Goal: Navigation & Orientation: Find specific page/section

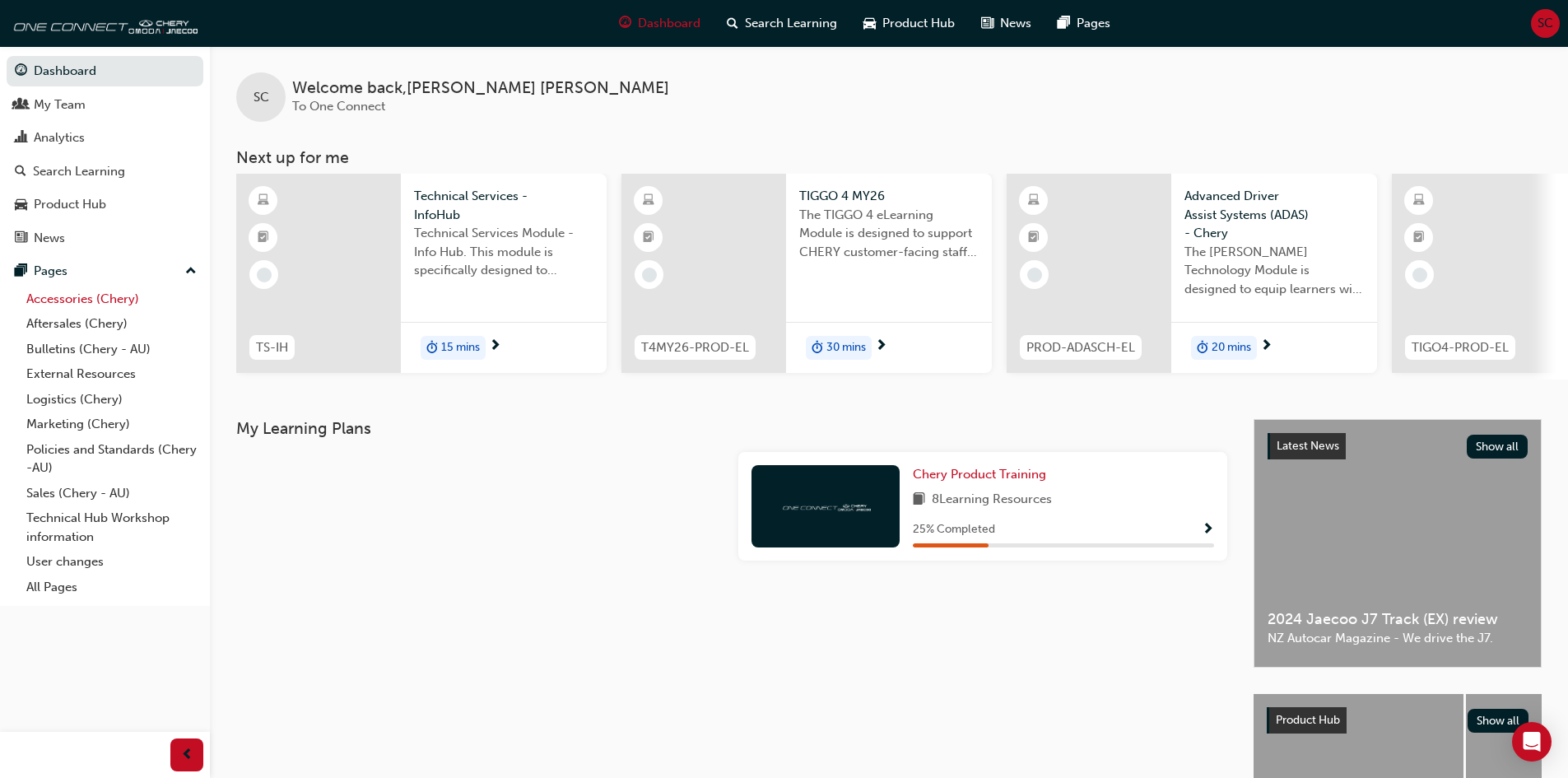
click at [93, 296] on link "Accessories (Chery)" at bounding box center [111, 299] width 183 height 26
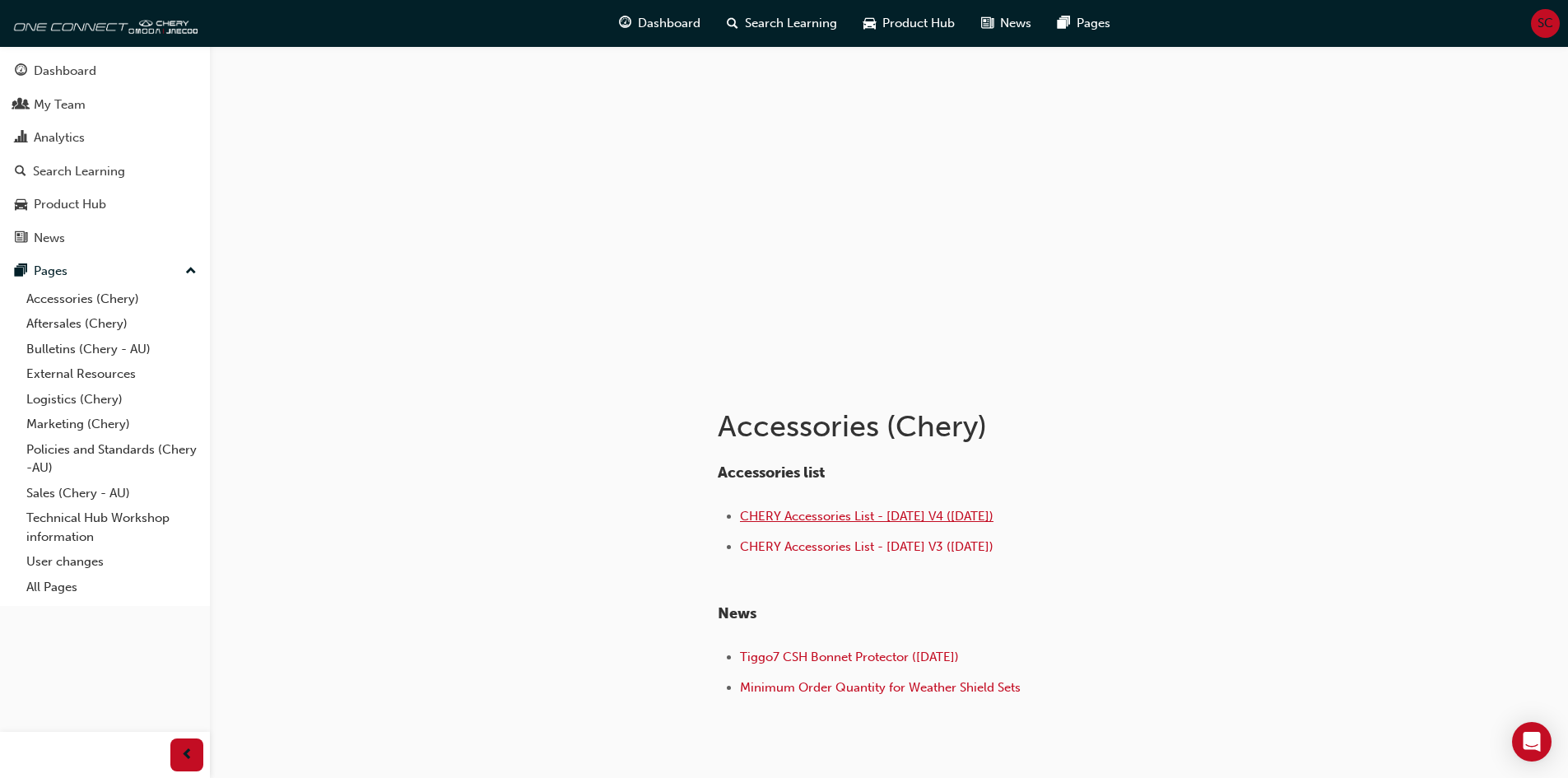
click at [960, 515] on span "CHERY Accessories List - [DATE] V4 ([DATE])" at bounding box center [866, 515] width 253 height 15
click at [884, 546] on span "CHERY Accessories List - [DATE] V3 ([DATE])" at bounding box center [866, 546] width 253 height 15
click at [72, 322] on link "Aftersales (Chery)" at bounding box center [111, 324] width 183 height 26
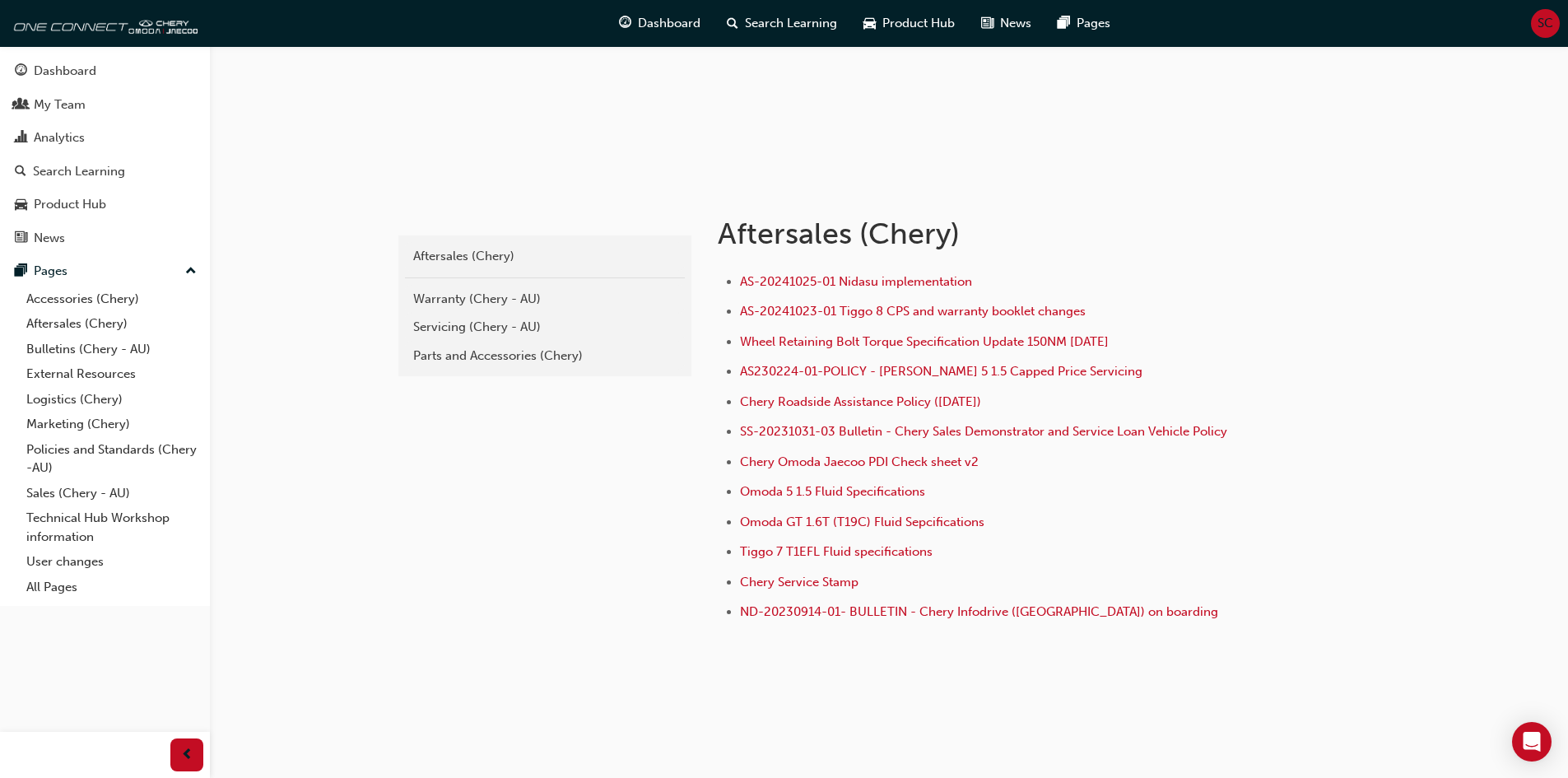
scroll to position [200, 0]
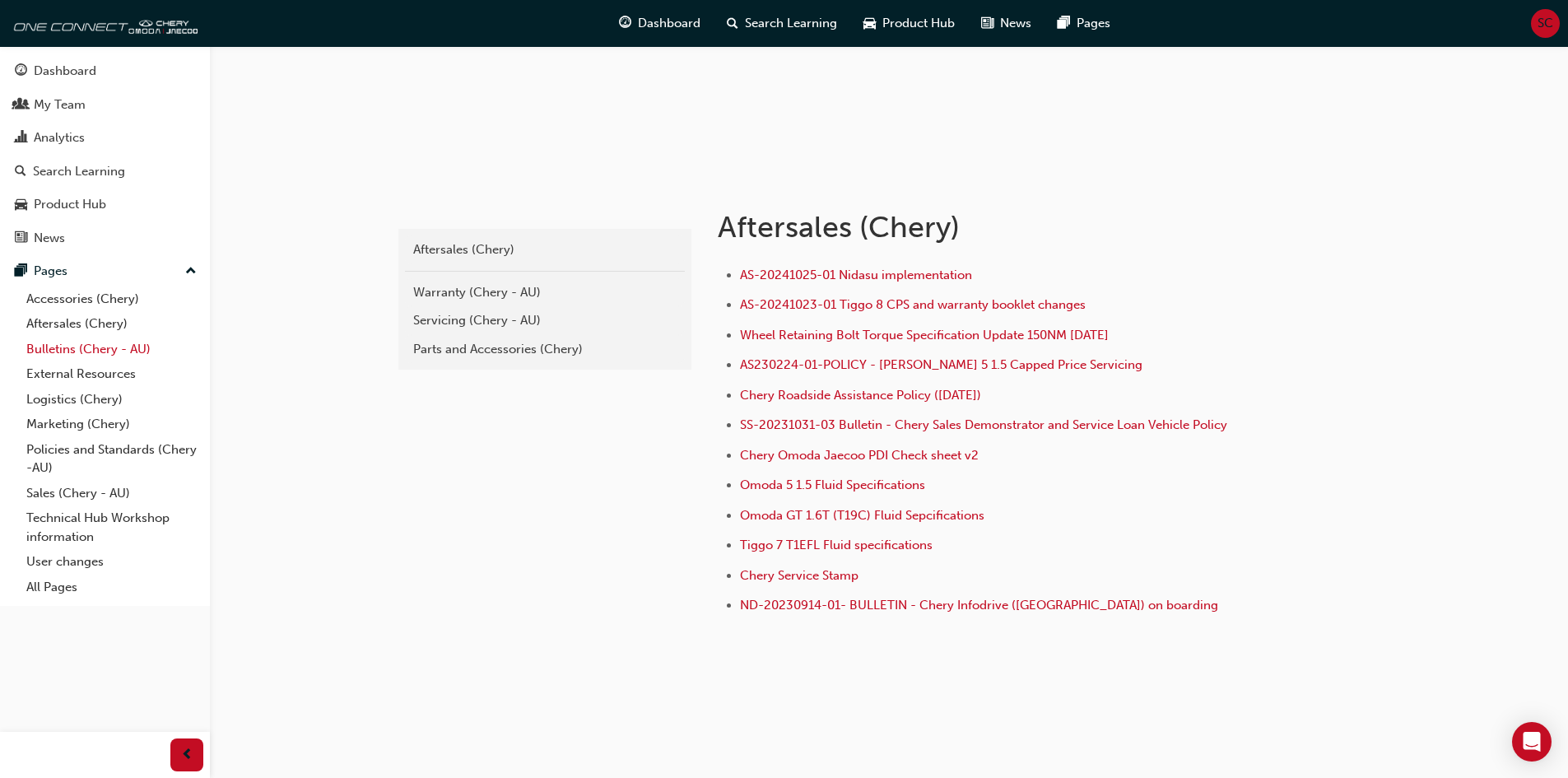
click at [115, 351] on link "Bulletins (Chery - AU)" at bounding box center [111, 350] width 183 height 26
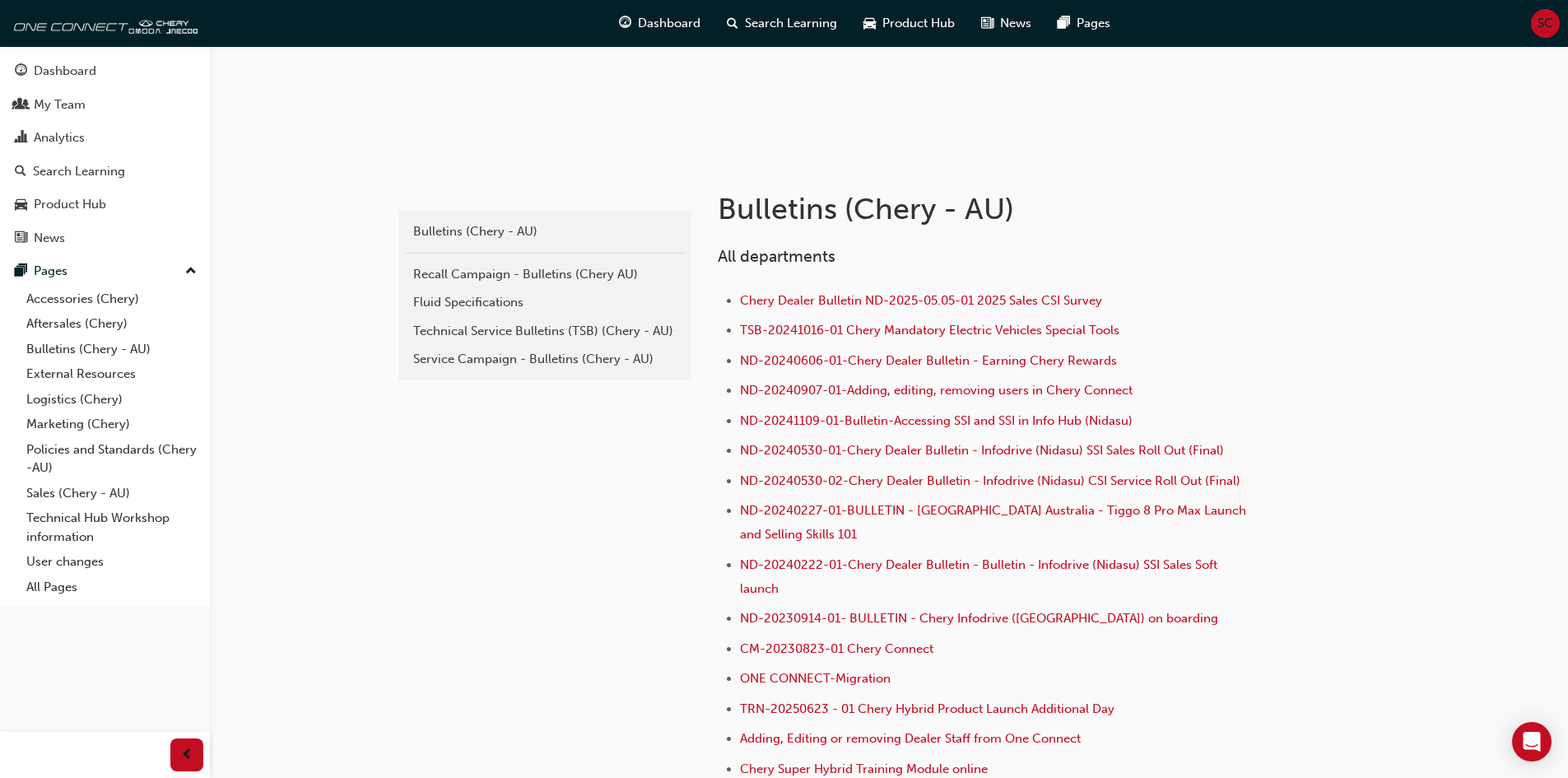
scroll to position [247, 0]
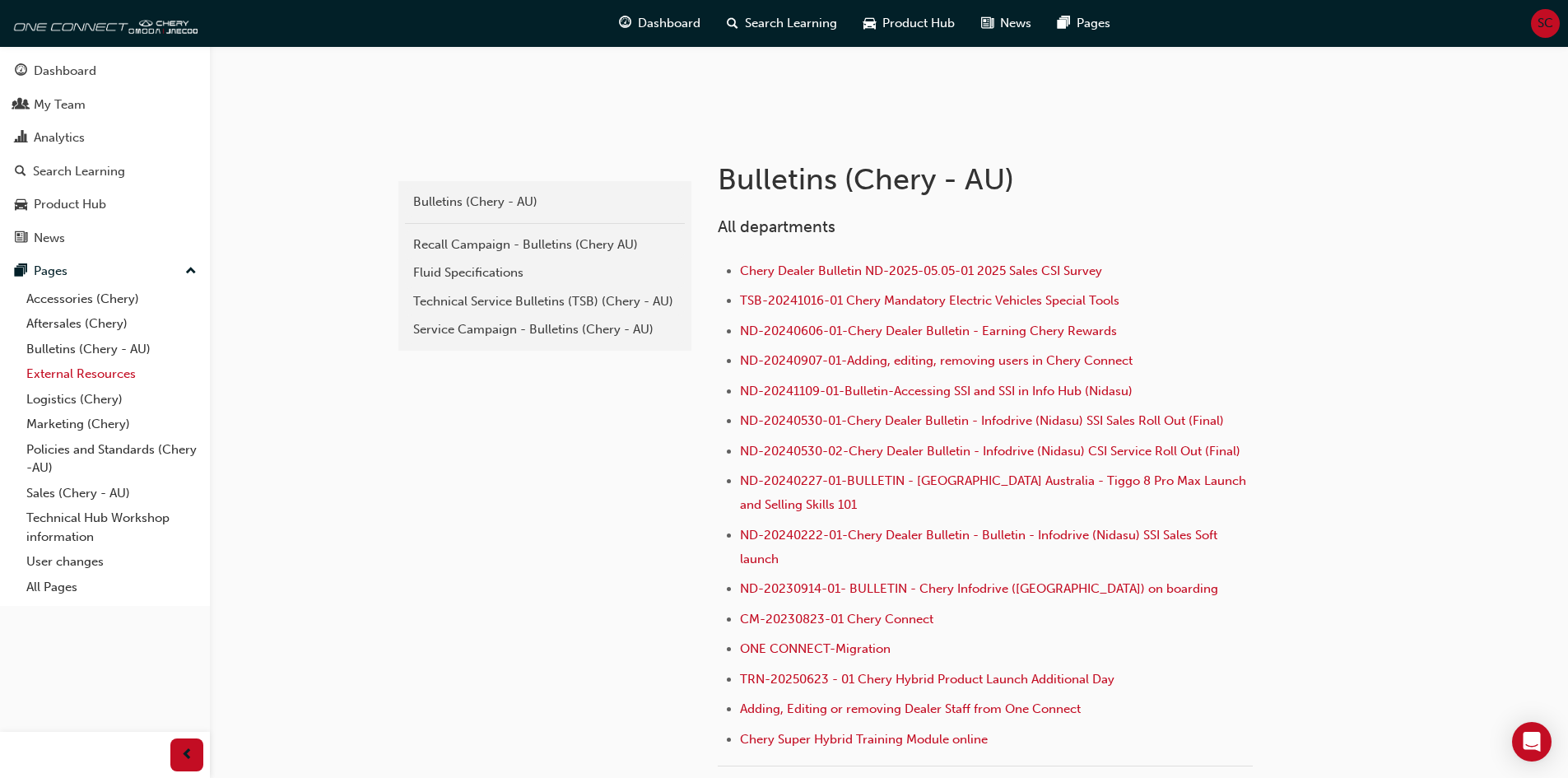
click at [88, 371] on link "External Resources" at bounding box center [111, 374] width 183 height 26
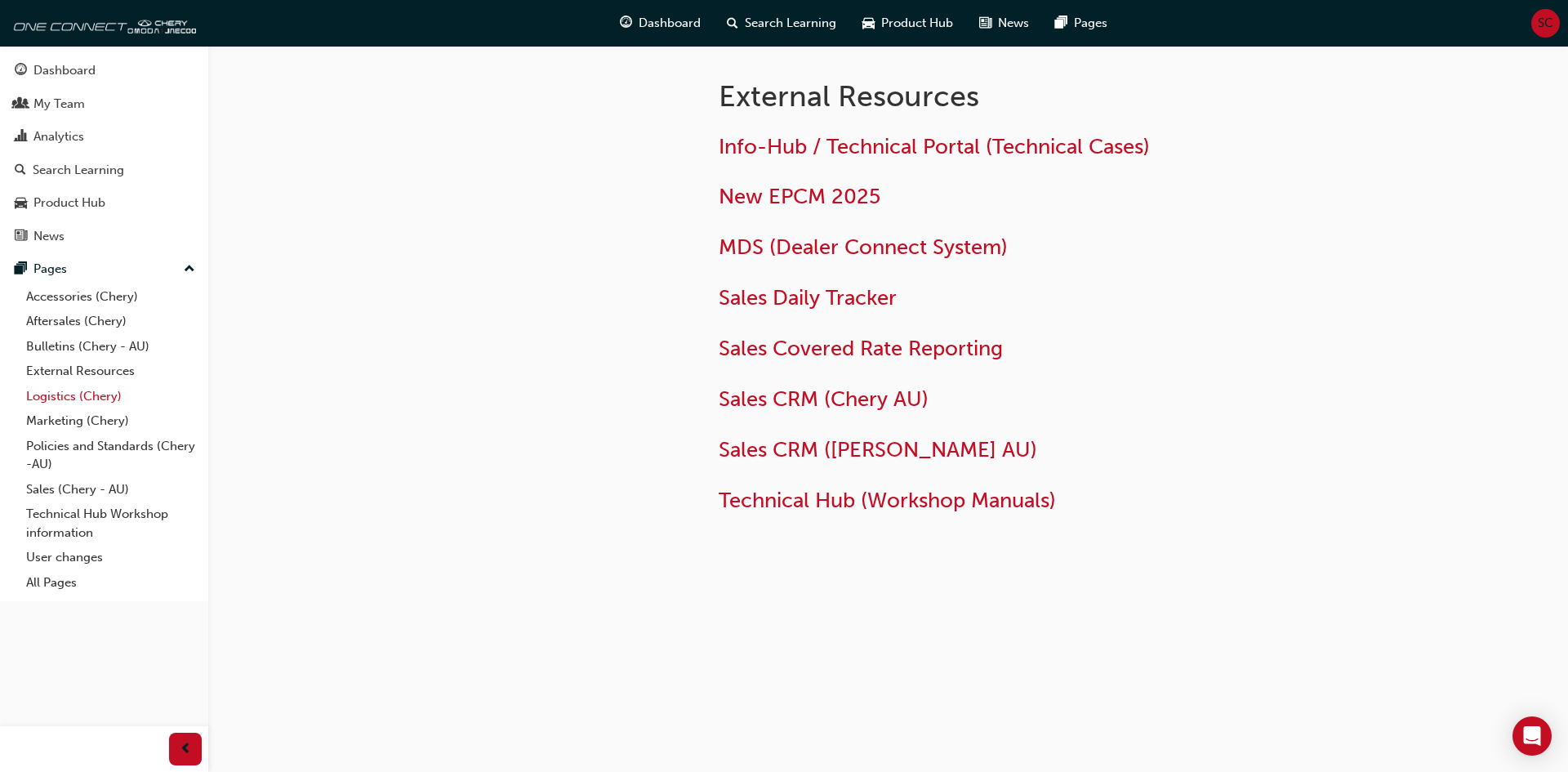
click at [89, 389] on link "Logistics (Chery)" at bounding box center [110, 397] width 182 height 25
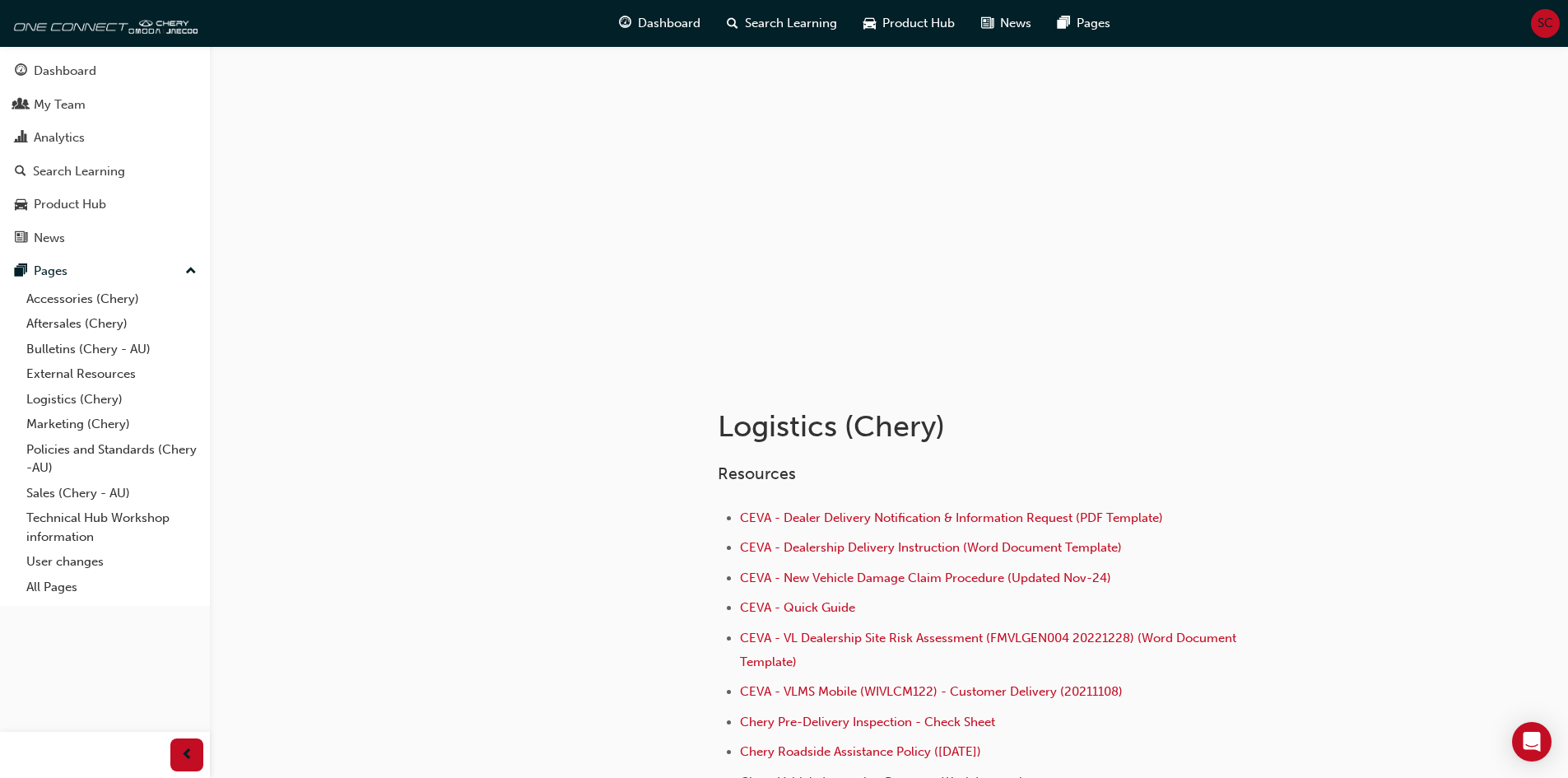
scroll to position [247, 0]
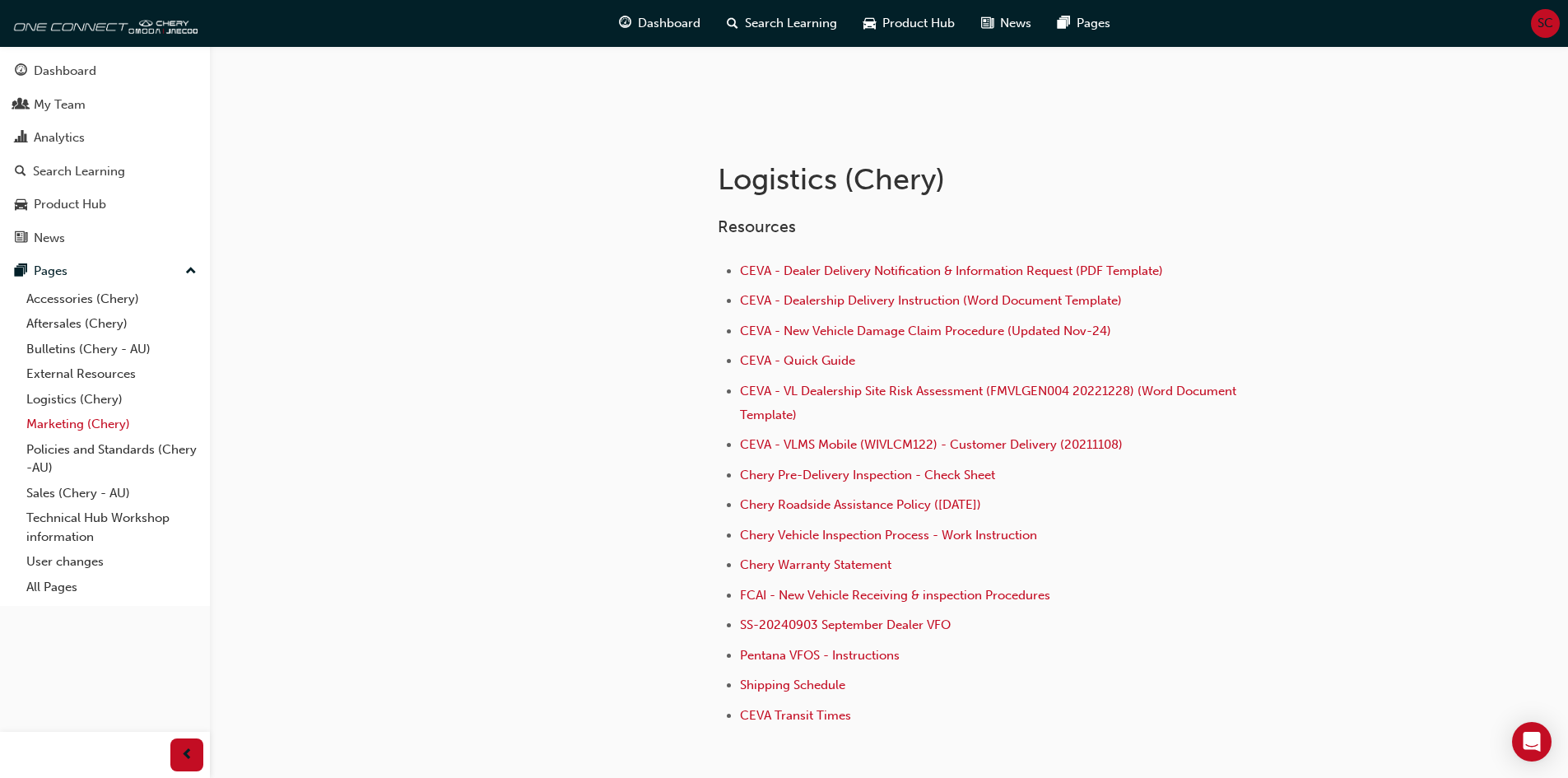
click at [75, 420] on link "Marketing (Chery)" at bounding box center [111, 425] width 183 height 26
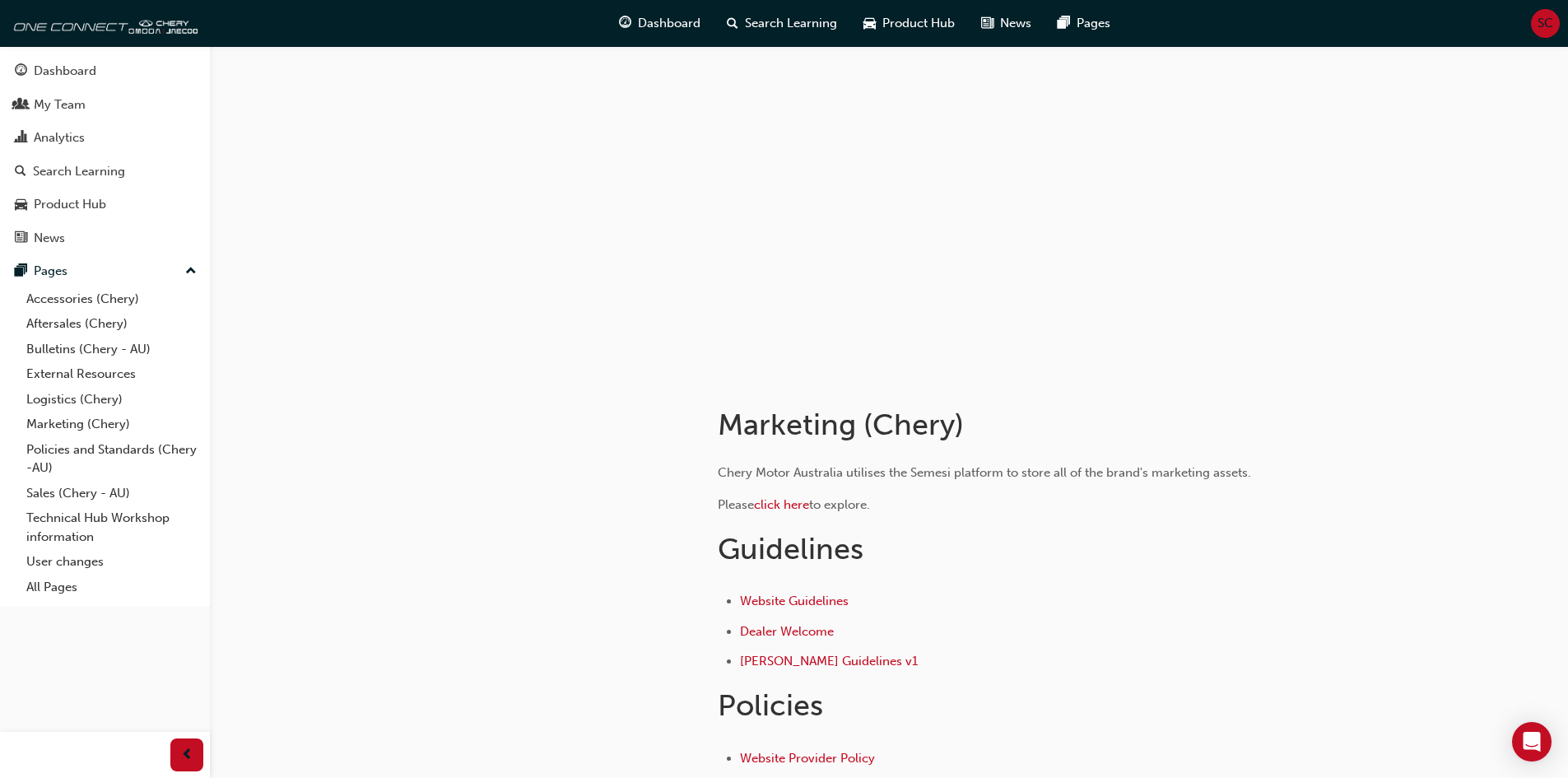
scroll to position [612, 0]
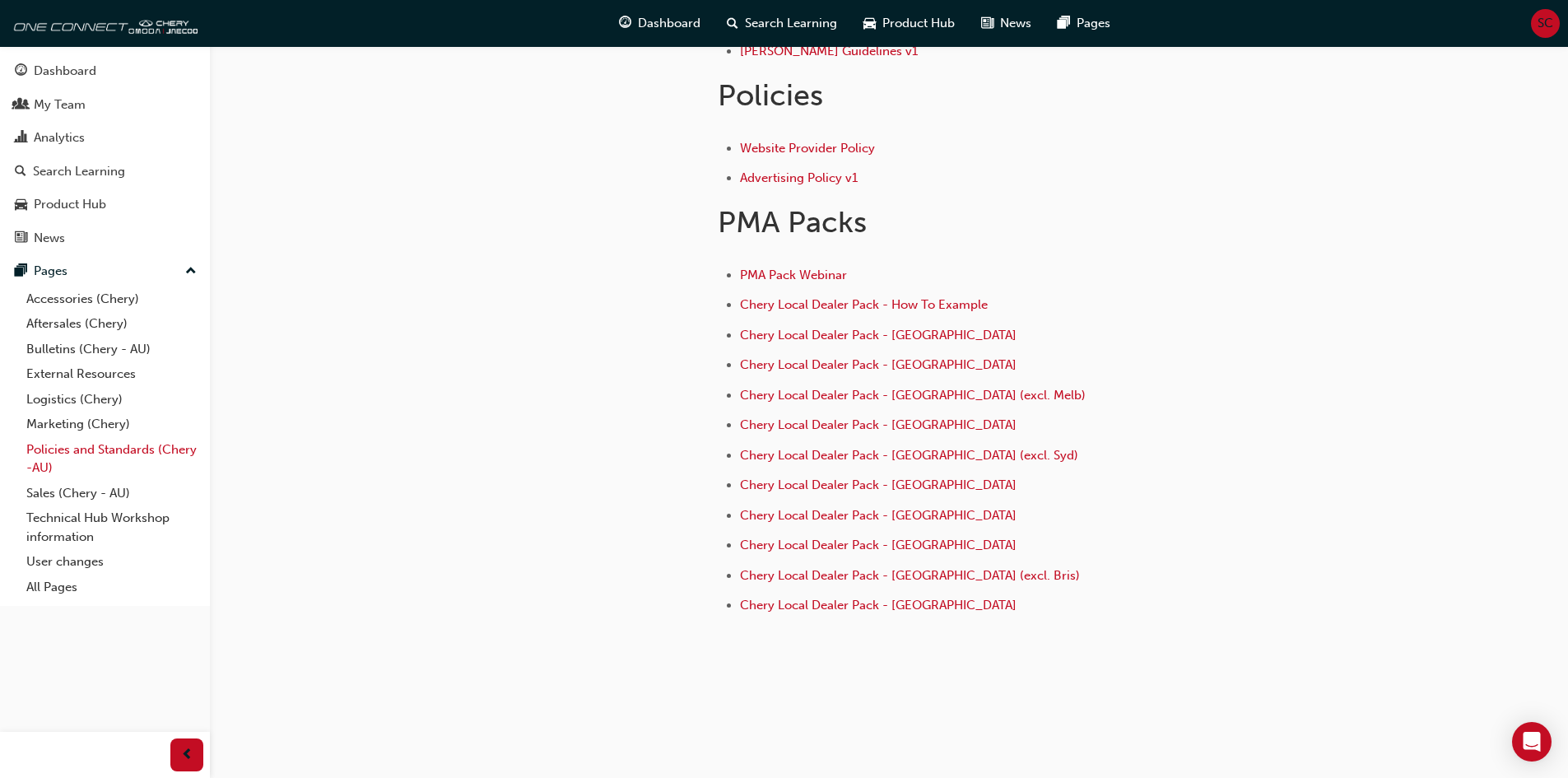
click at [97, 446] on link "Policies and Standards (Chery -AU)" at bounding box center [111, 458] width 183 height 44
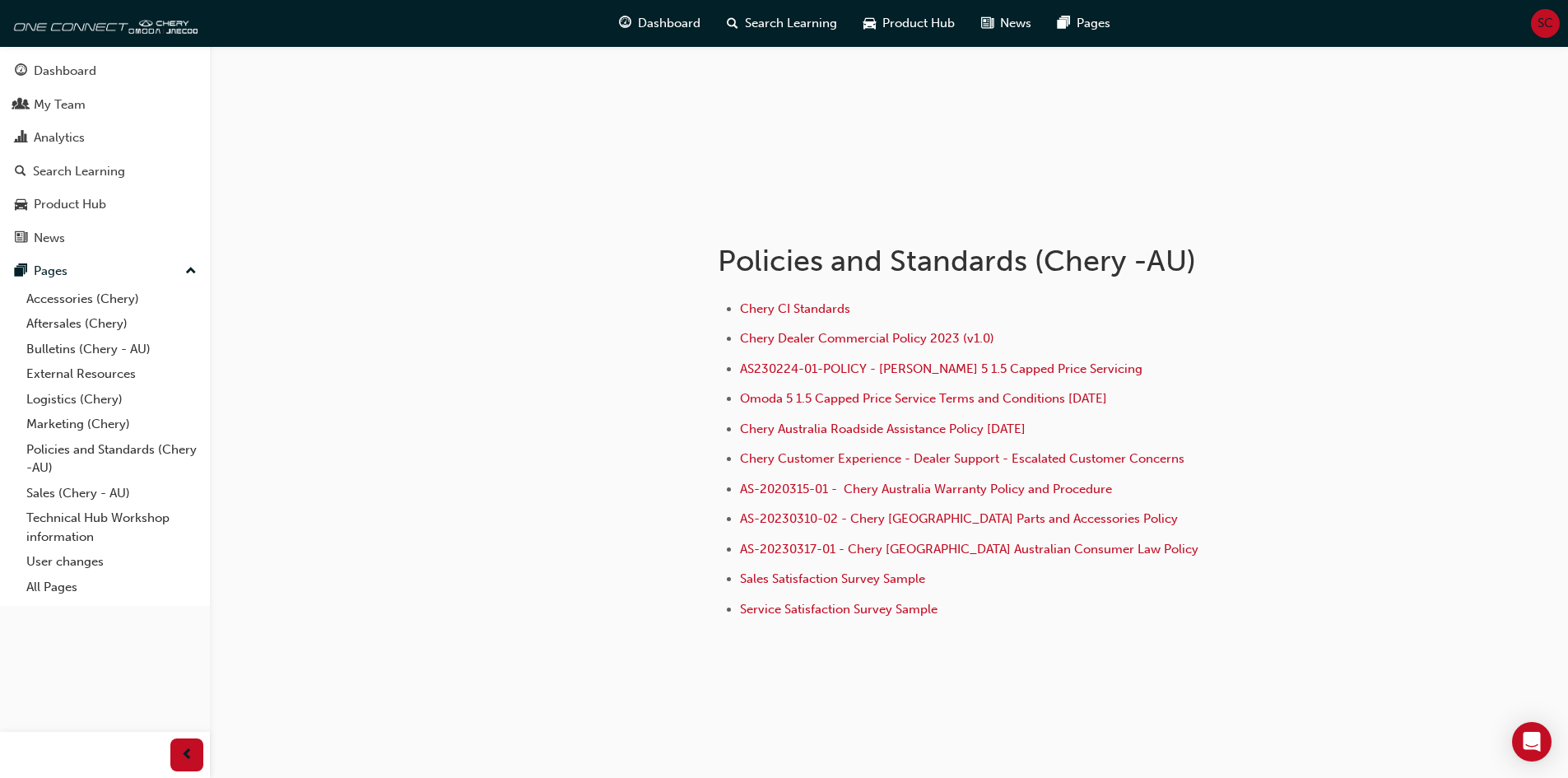
scroll to position [170, 0]
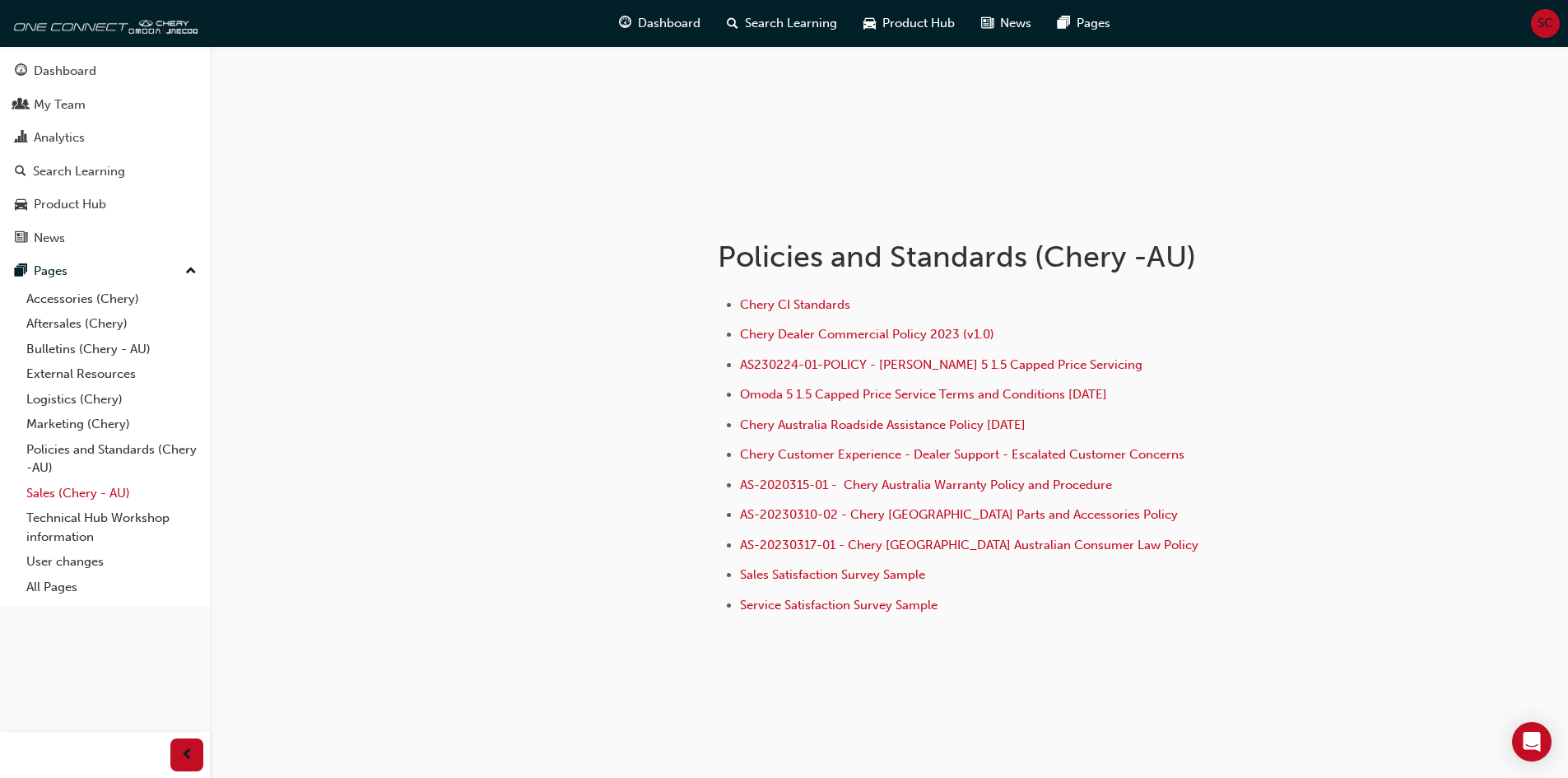
click at [65, 497] on link "Sales (Chery - AU)" at bounding box center [111, 494] width 183 height 26
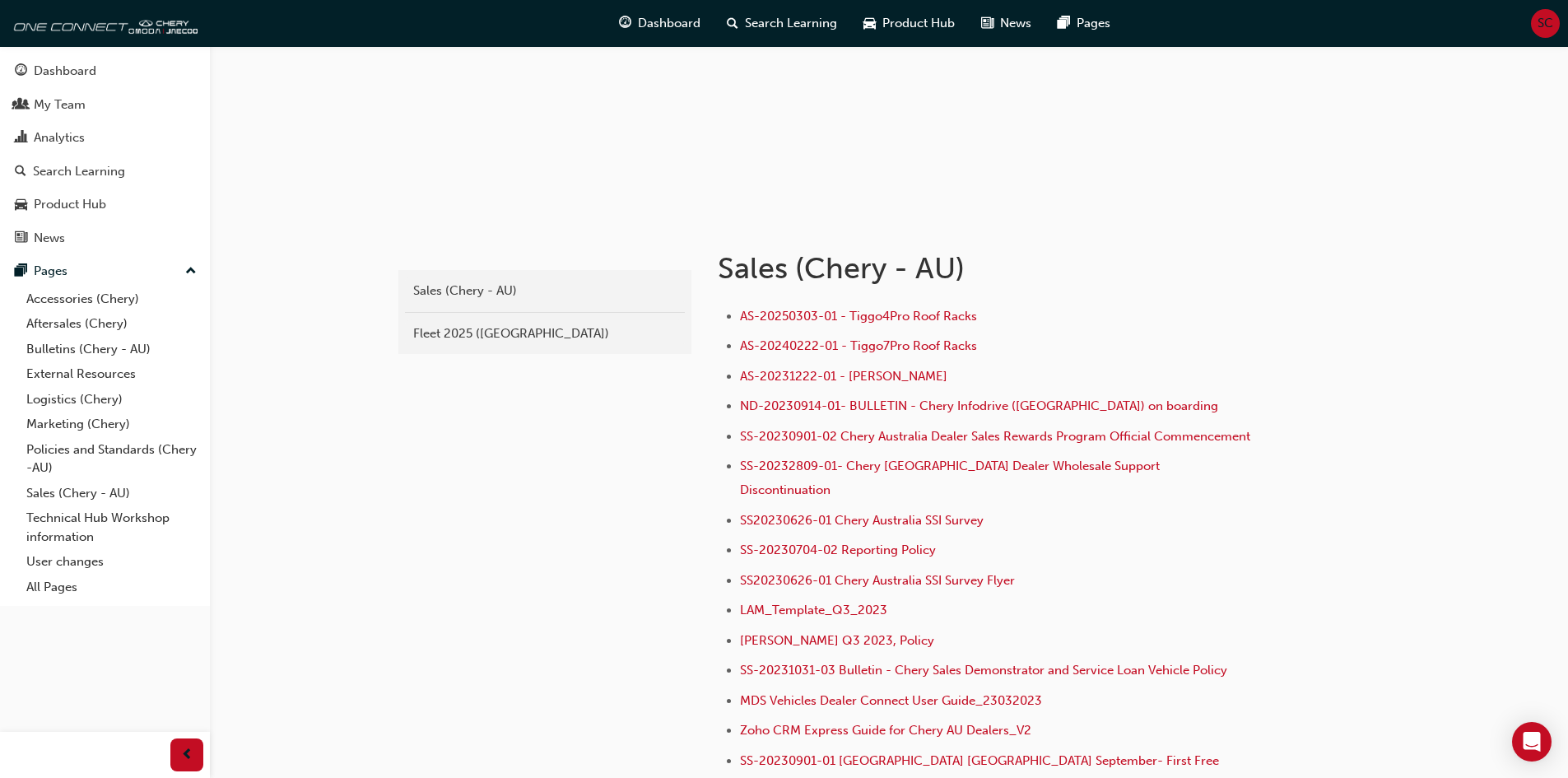
scroll to position [165, 0]
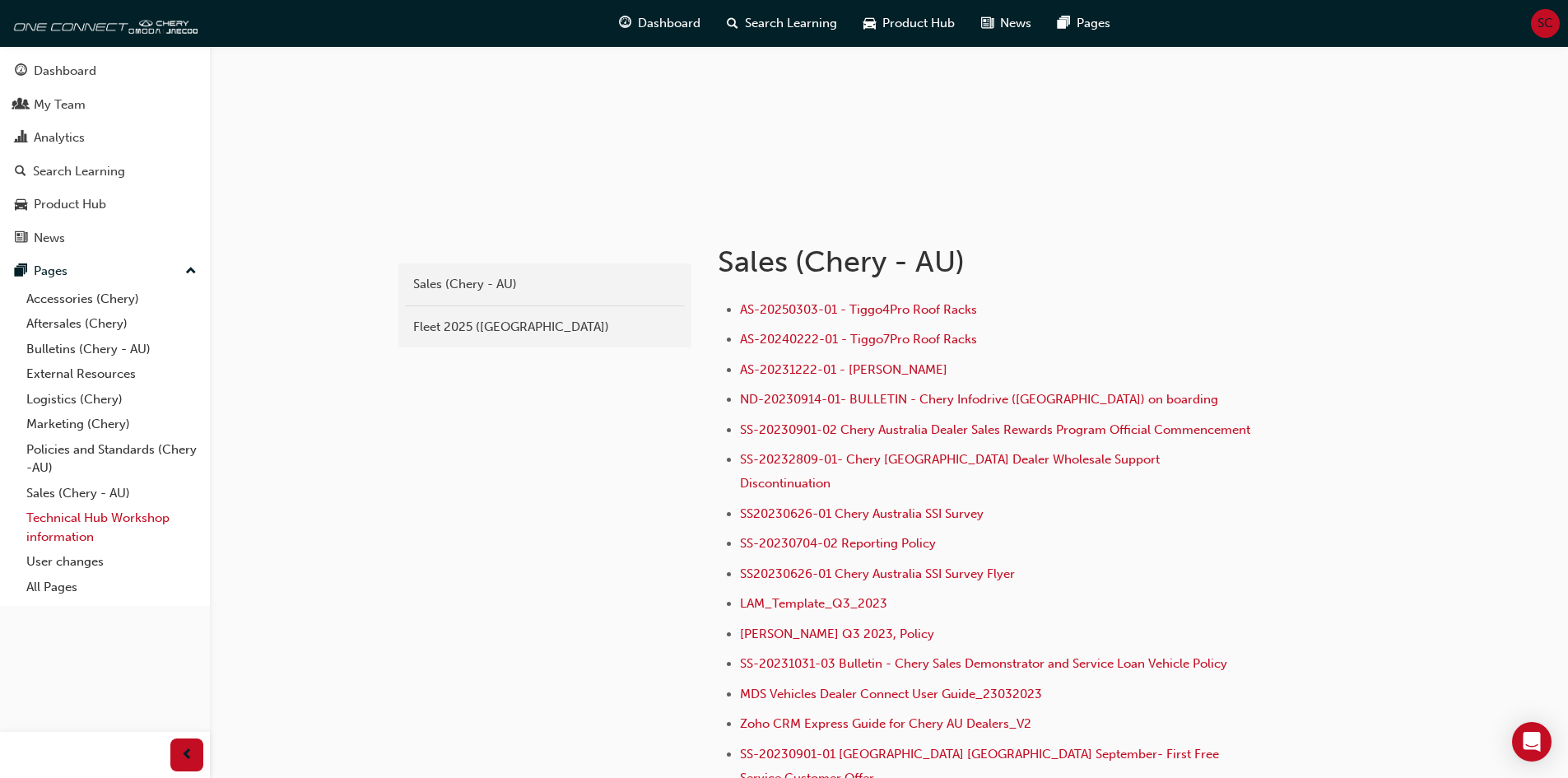
click at [83, 525] on link "Technical Hub Workshop information" at bounding box center [111, 527] width 183 height 44
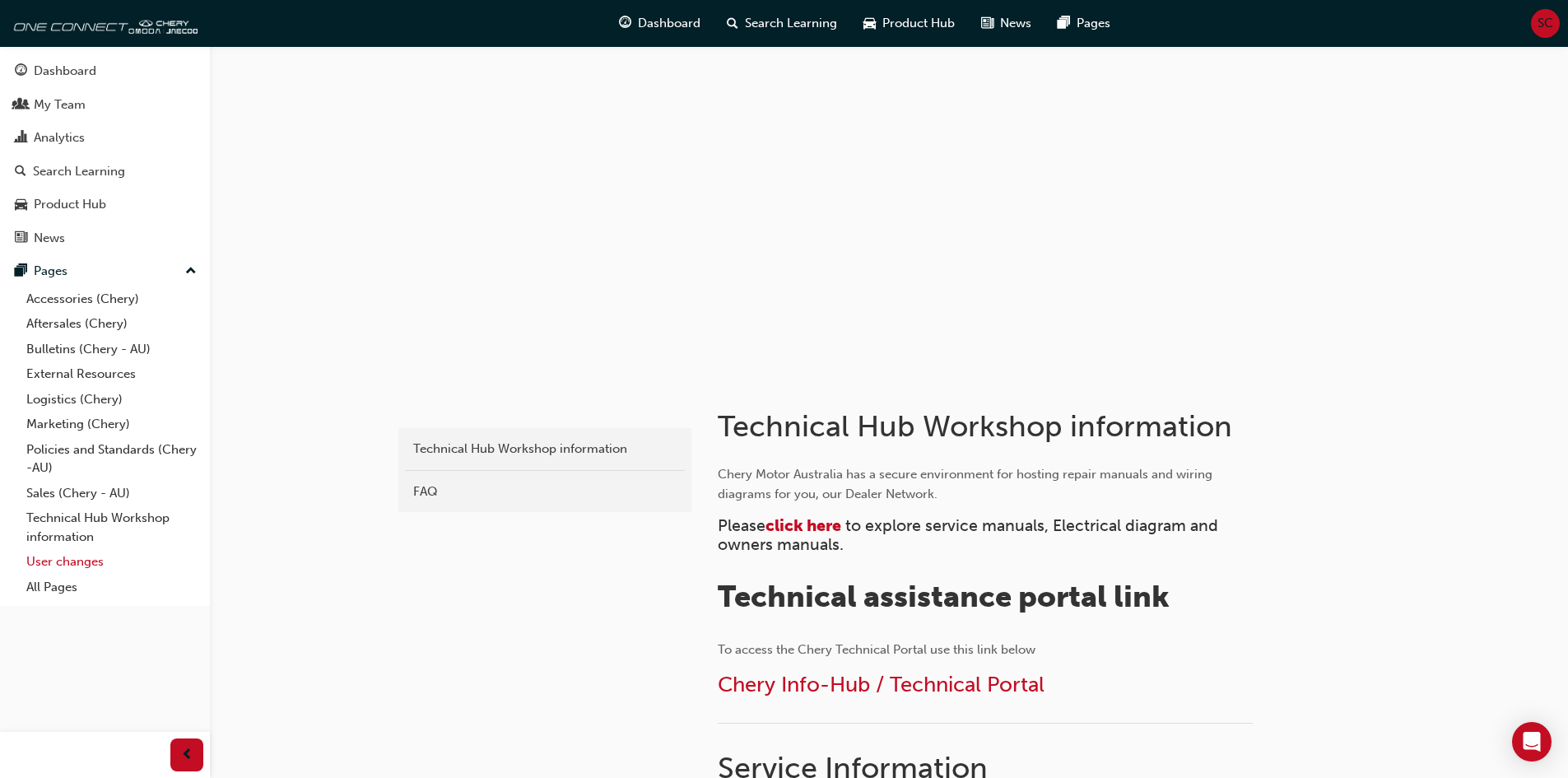
click at [87, 565] on link "User changes" at bounding box center [111, 562] width 183 height 26
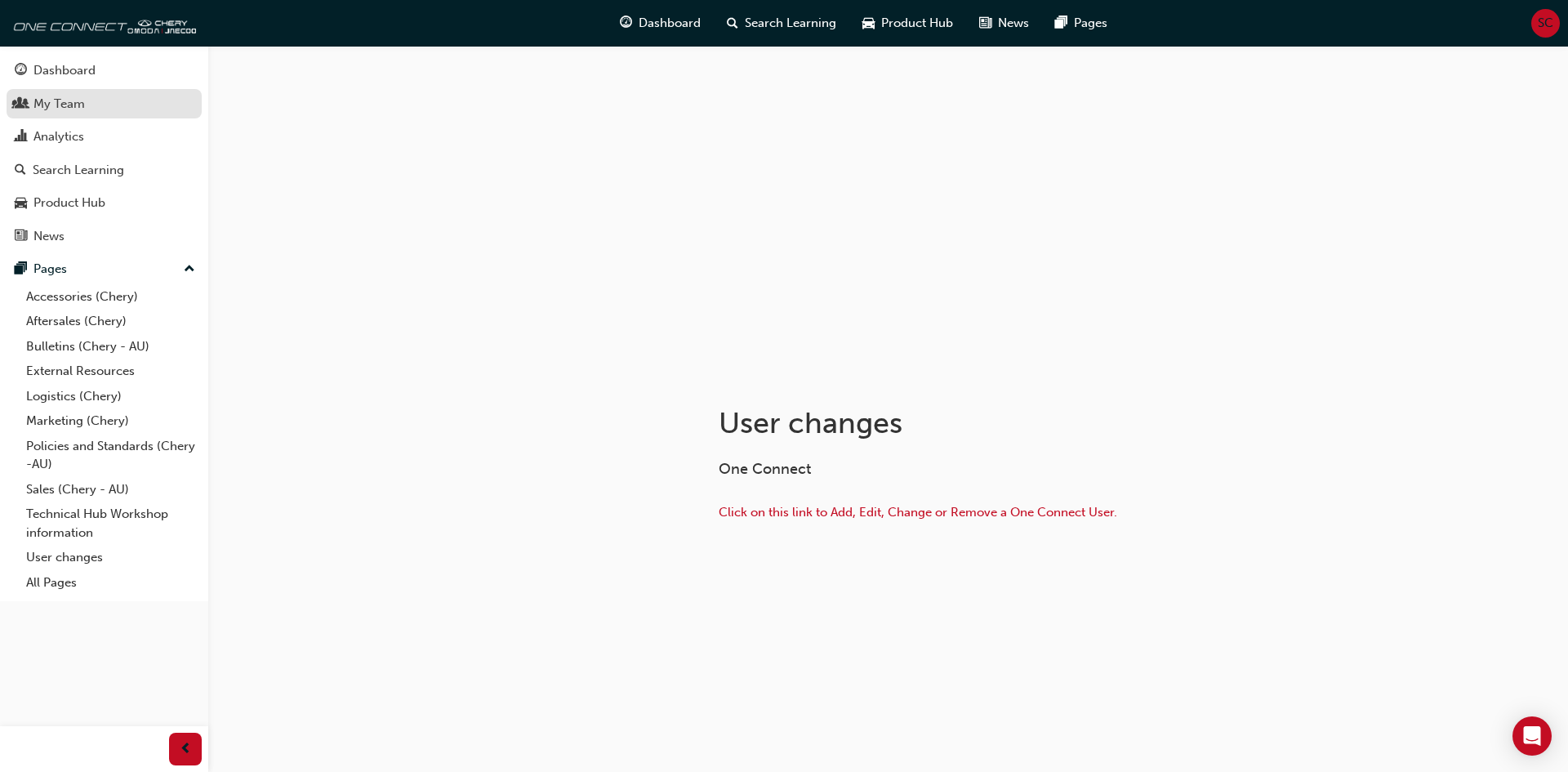
click at [46, 102] on div "My Team" at bounding box center [59, 104] width 52 height 19
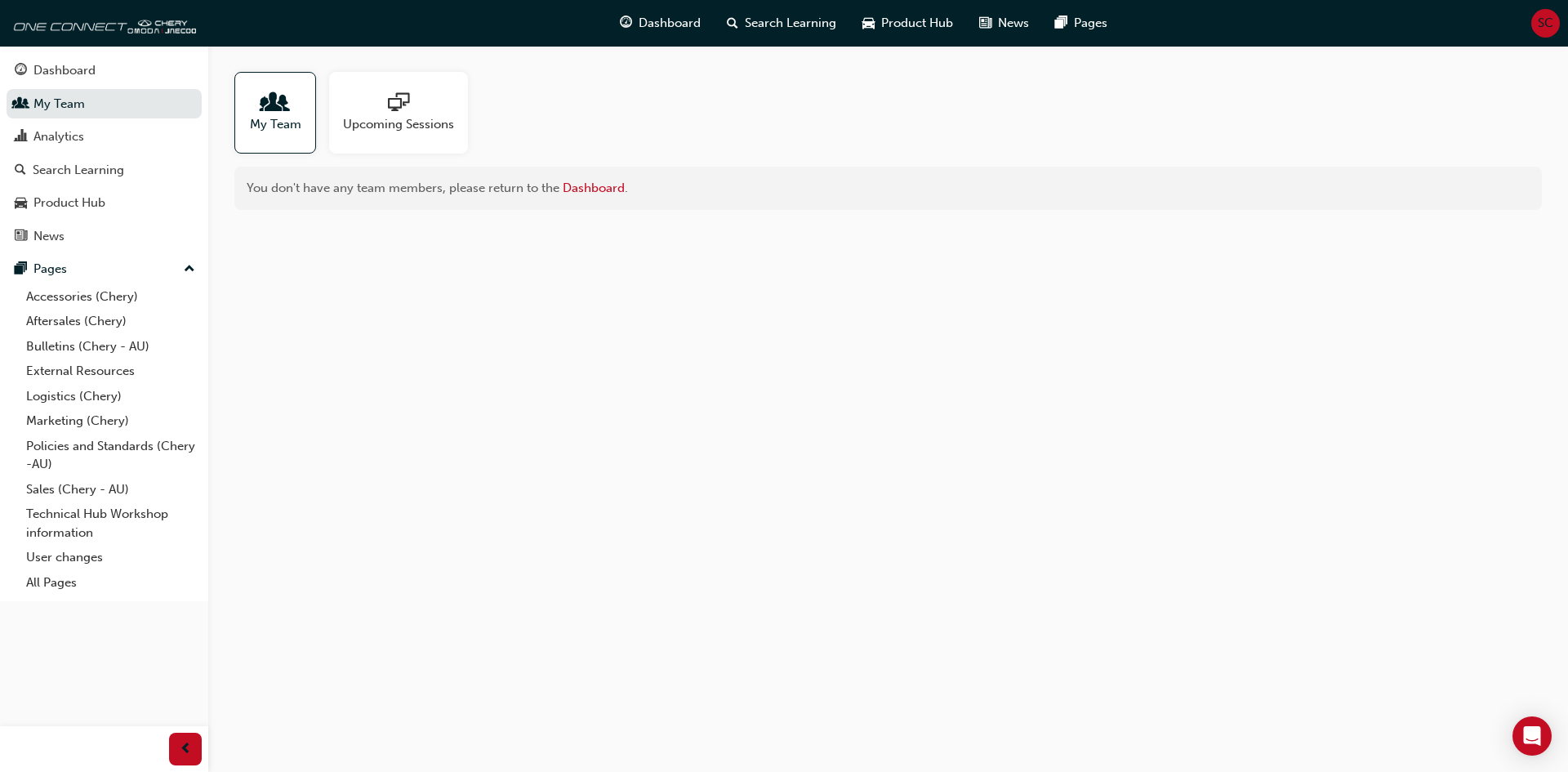
click at [258, 113] on div at bounding box center [275, 103] width 52 height 23
click at [45, 139] on div "Analytics" at bounding box center [59, 137] width 51 height 19
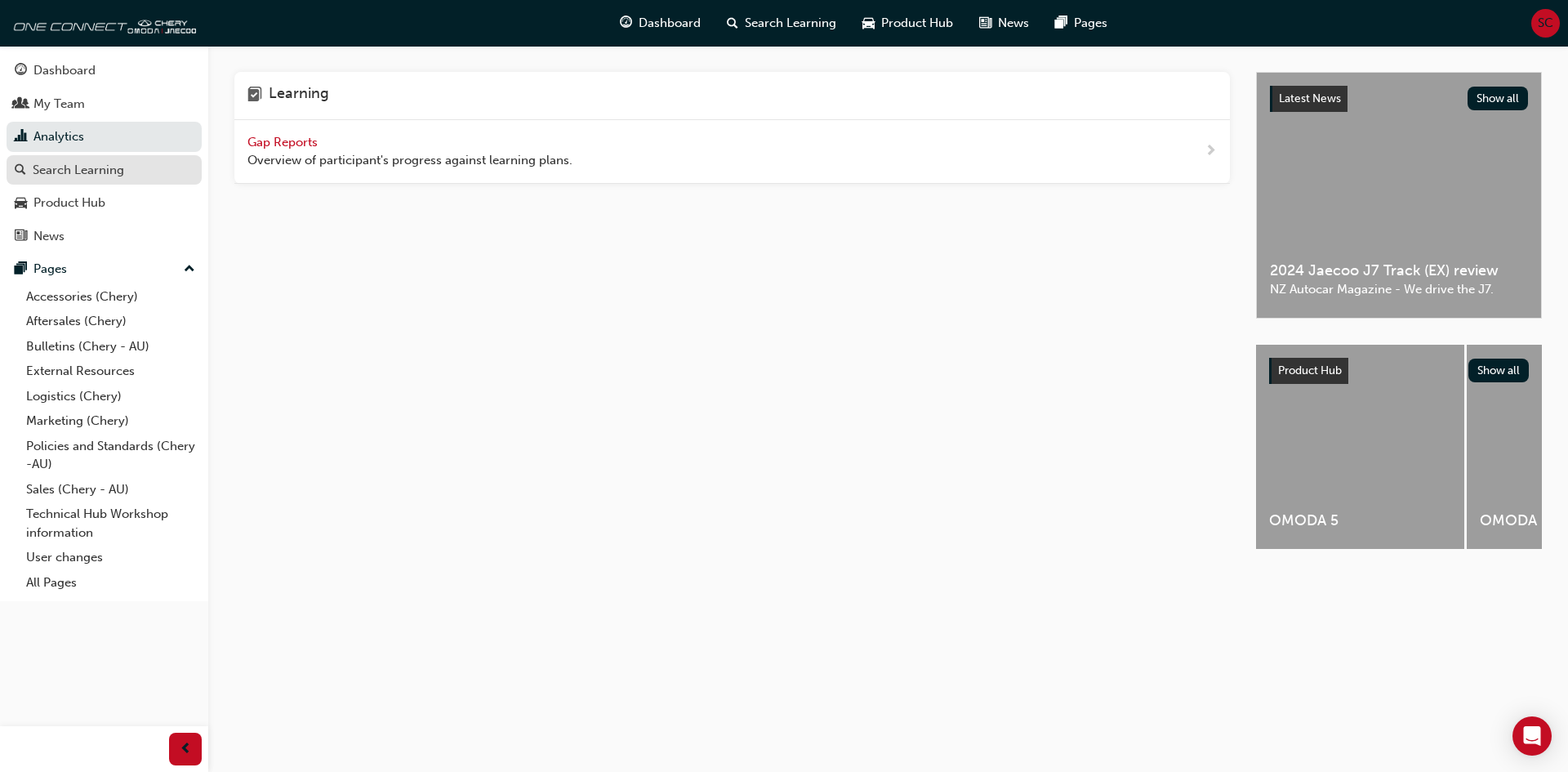
click at [65, 169] on div "Search Learning" at bounding box center [79, 170] width 91 height 19
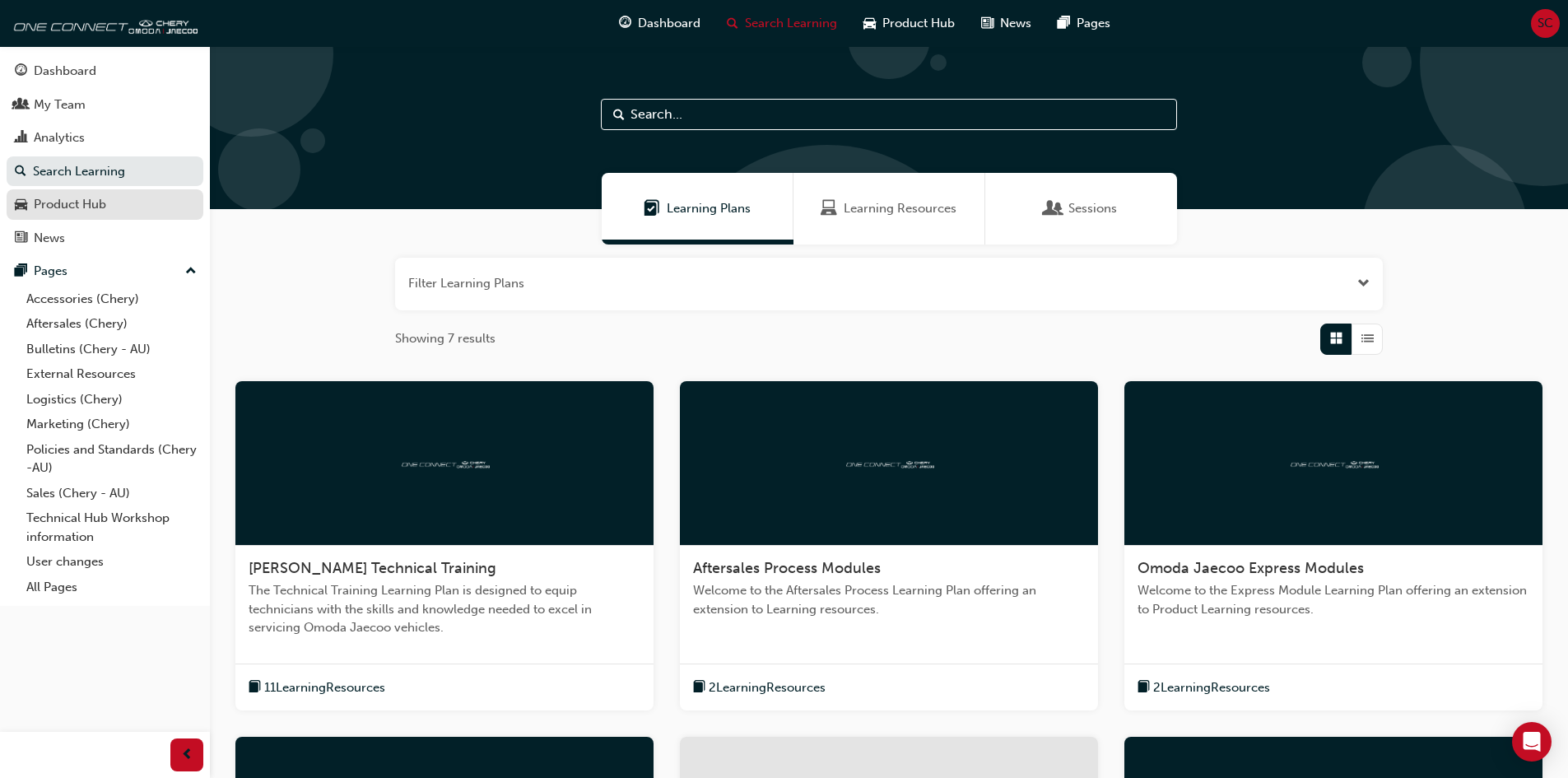
click at [83, 203] on div "Product Hub" at bounding box center [70, 205] width 72 height 19
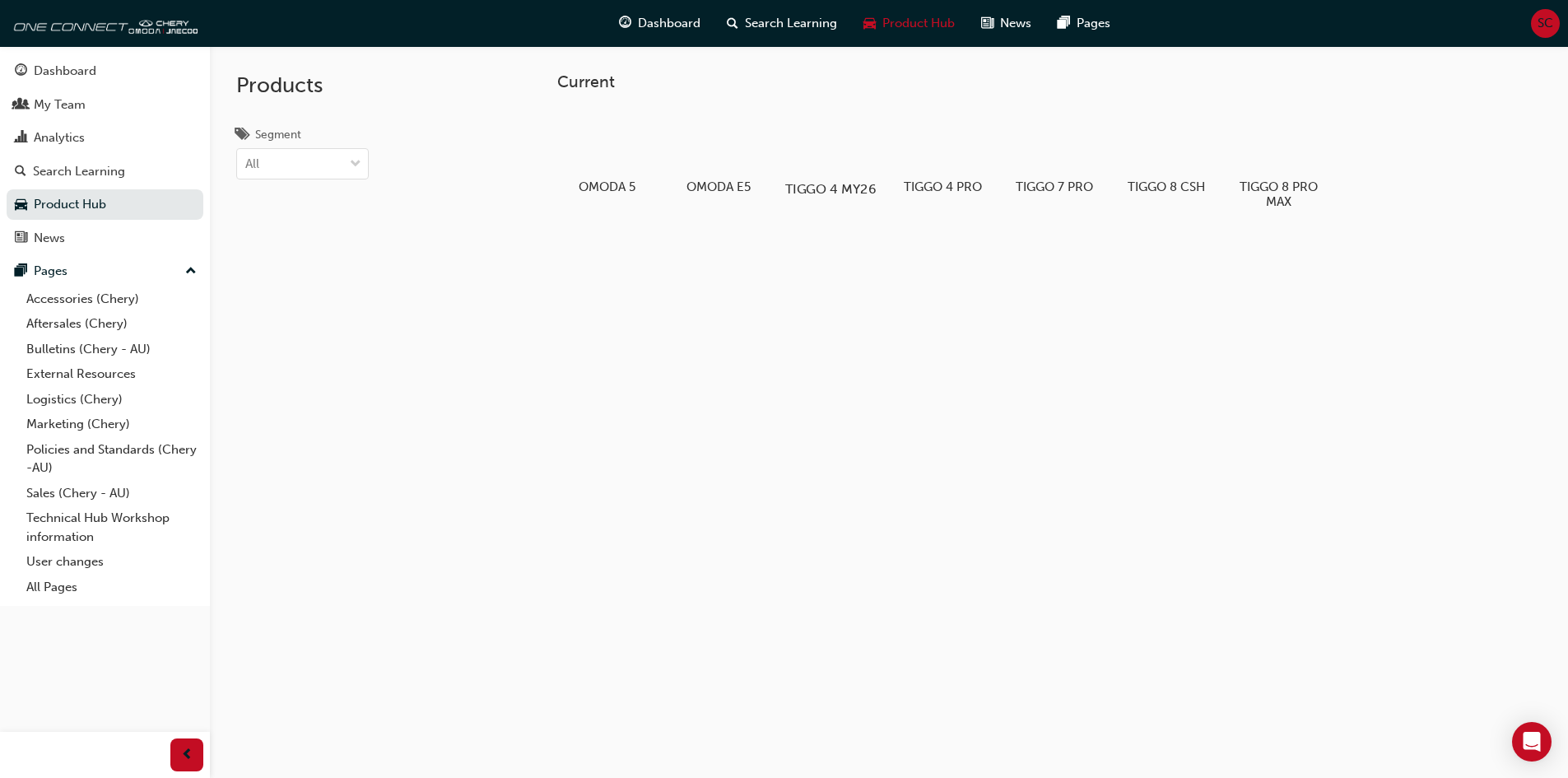
click at [819, 142] on div at bounding box center [830, 141] width 91 height 66
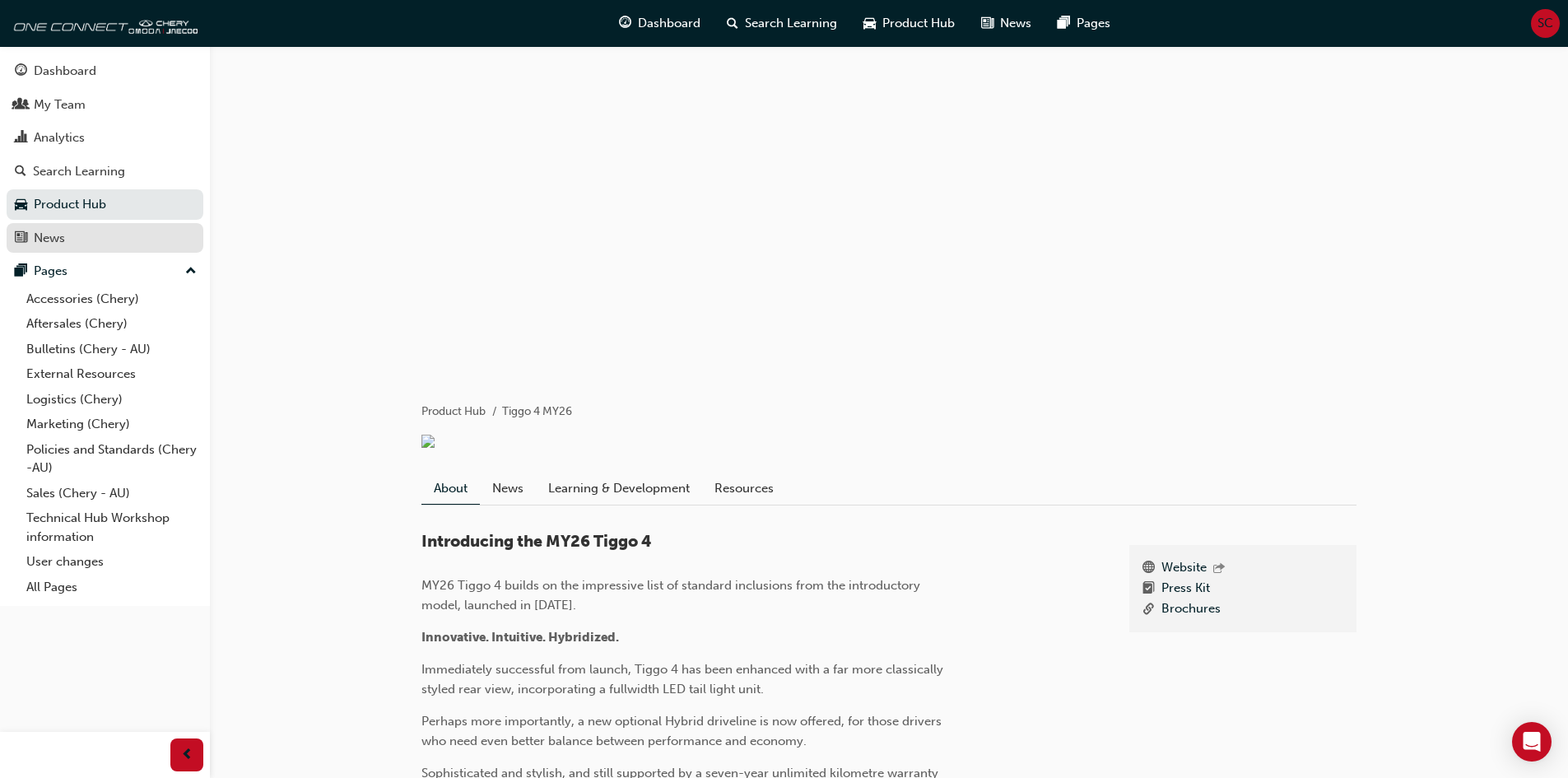
click at [32, 240] on div "News" at bounding box center [104, 238] width 180 height 20
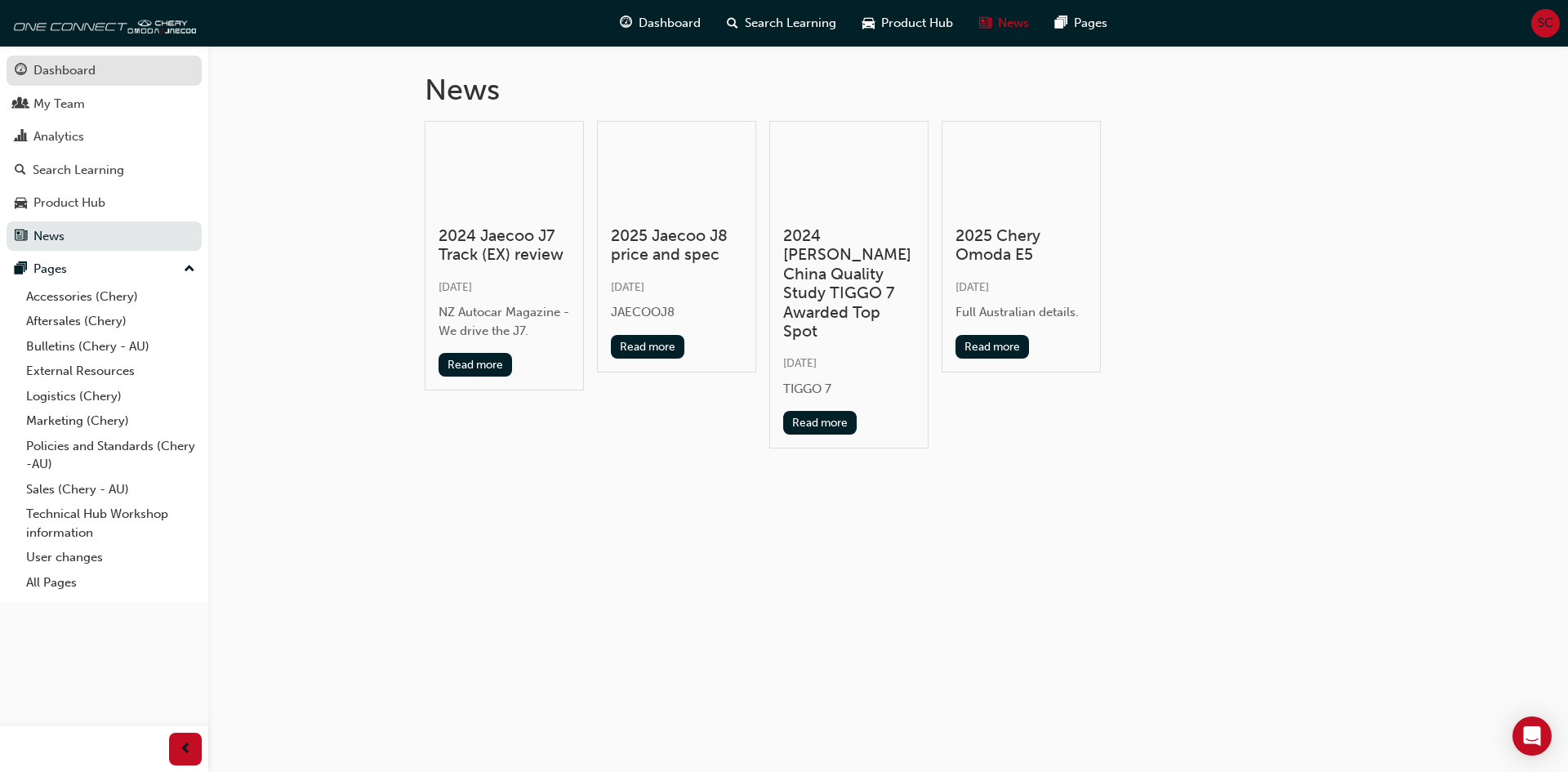
click at [91, 72] on div "Dashboard" at bounding box center [64, 70] width 62 height 19
